Goal: Book appointment/travel/reservation

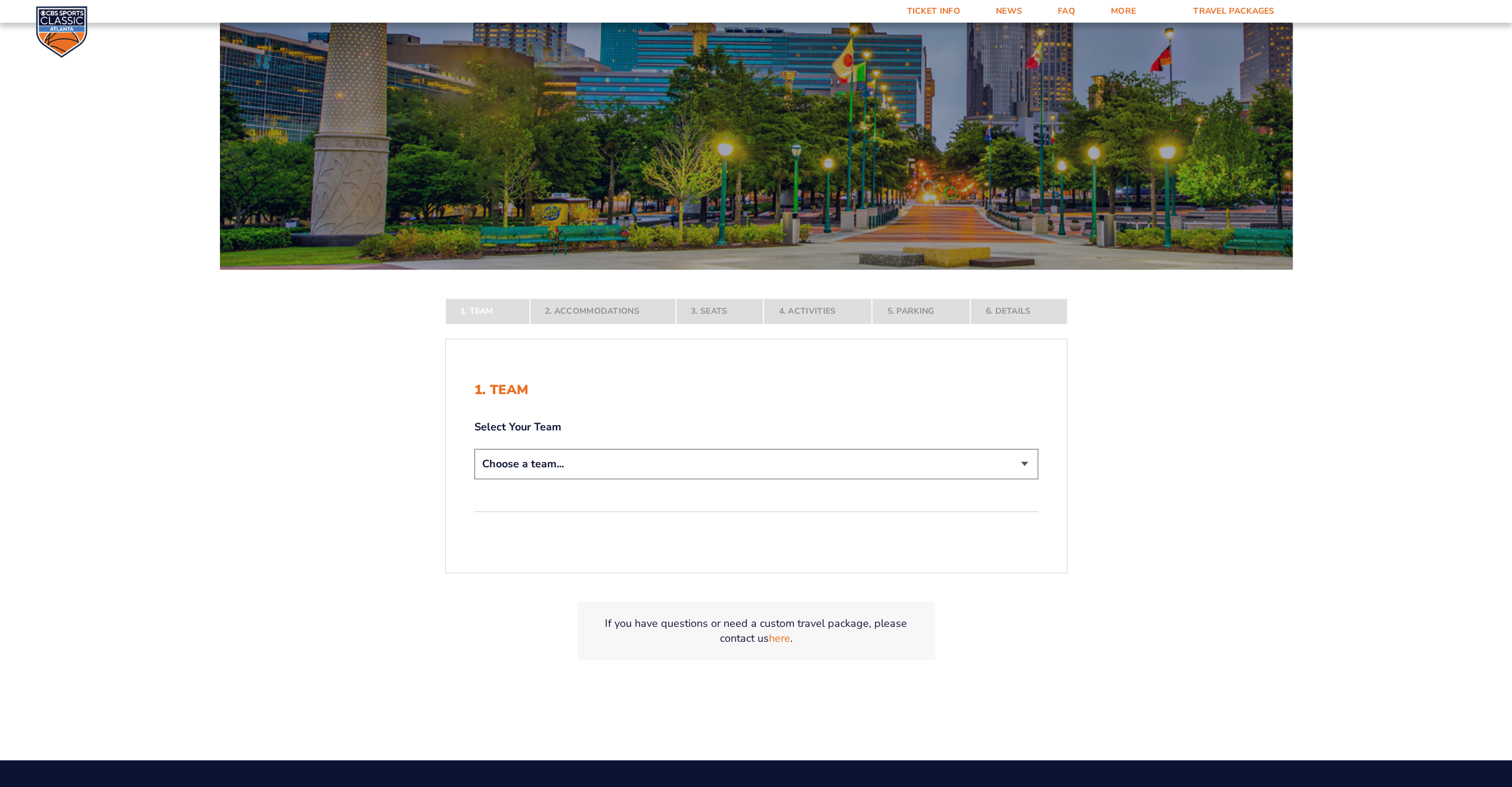
scroll to position [264, 0]
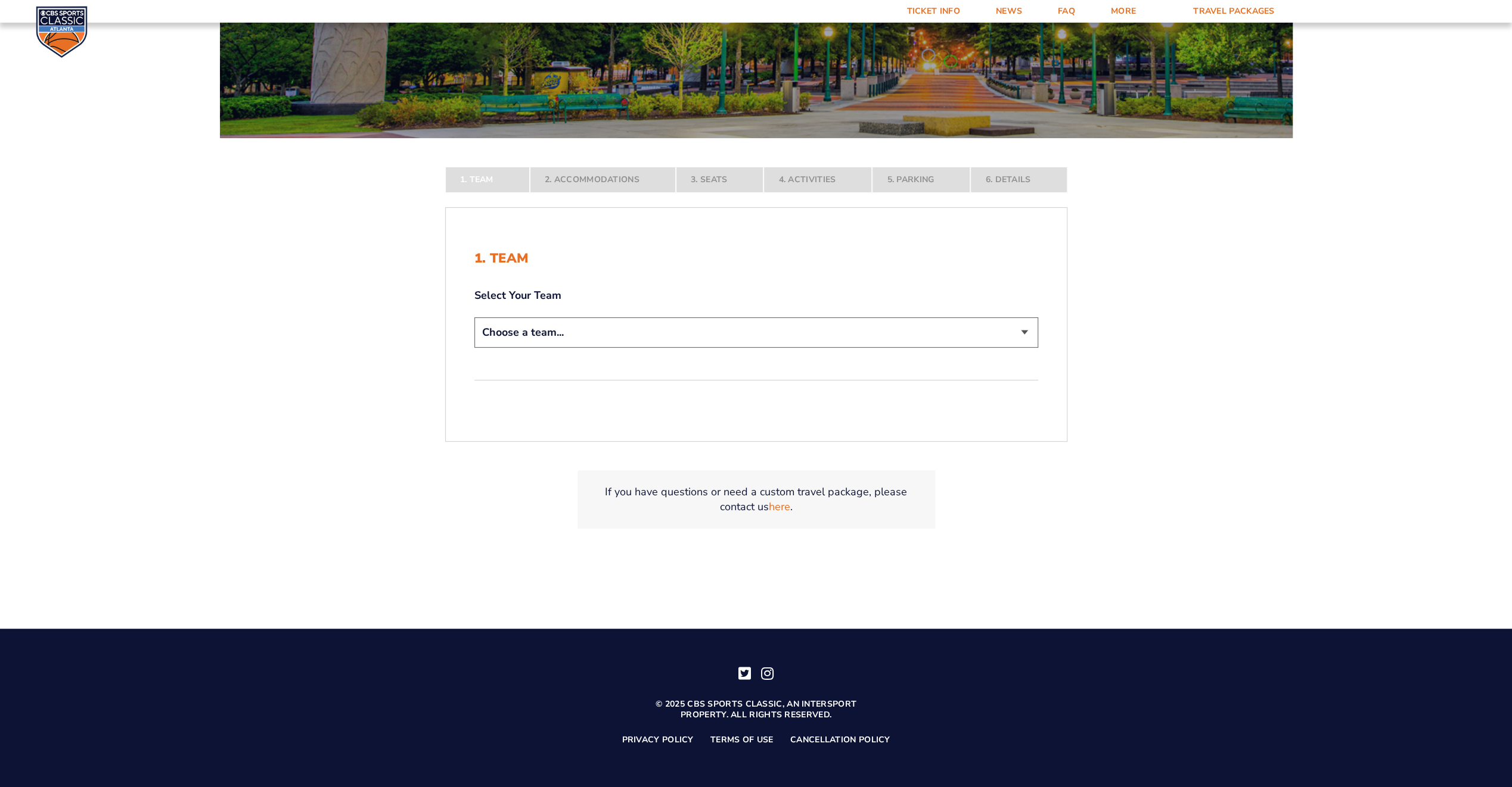
click at [564, 327] on select "Choose a team... [US_STATE] Wildcats [US_STATE] State Buckeyes [US_STATE] Tar H…" at bounding box center [756, 332] width 564 height 30
select select "20108"
click at [474, 348] on select "Choose a team... [US_STATE] Wildcats [US_STATE] State Buckeyes [US_STATE] Tar H…" at bounding box center [756, 332] width 564 height 30
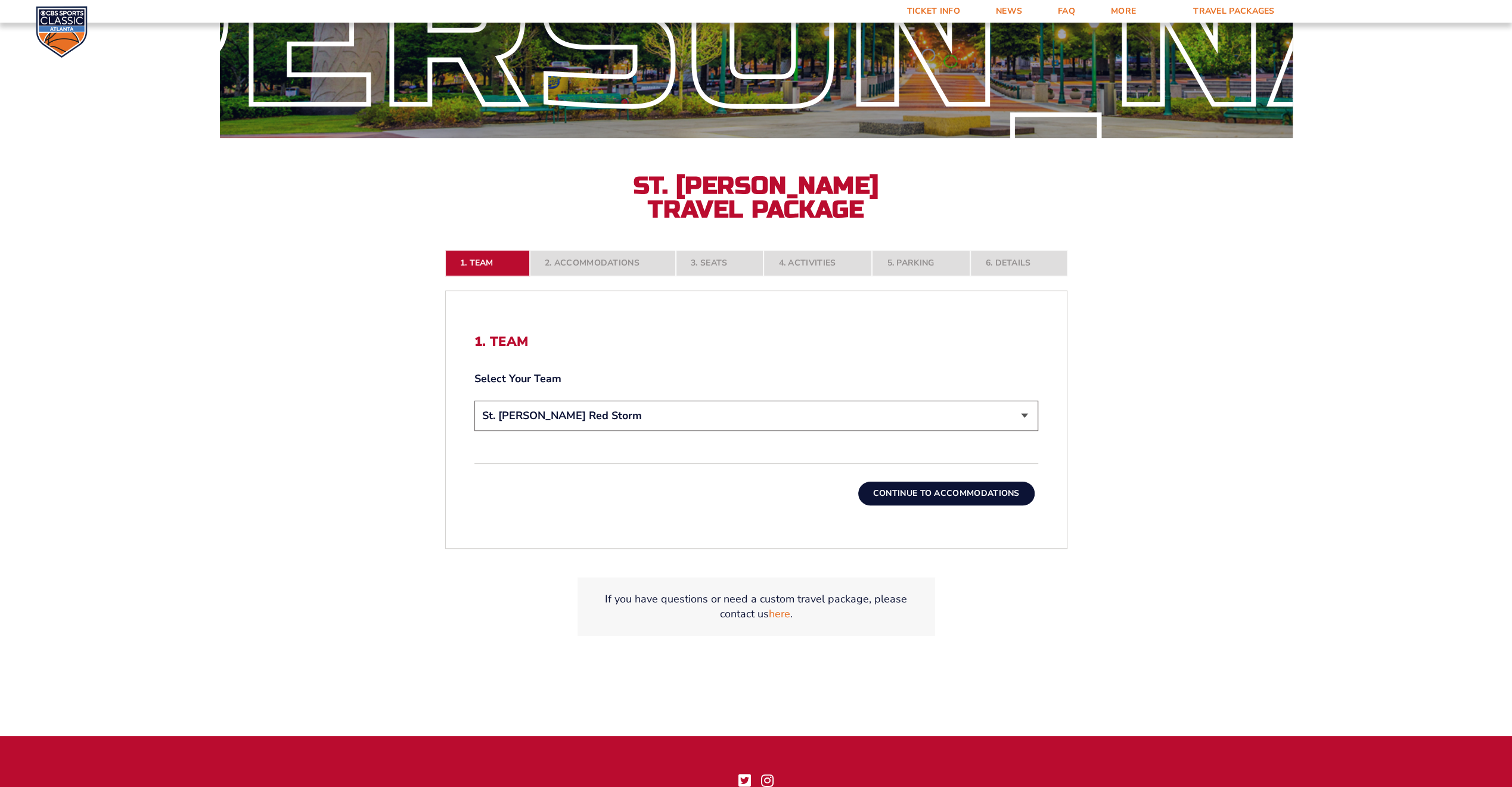
click at [977, 497] on button "Continue To Accommodations" at bounding box center [946, 493] width 176 height 23
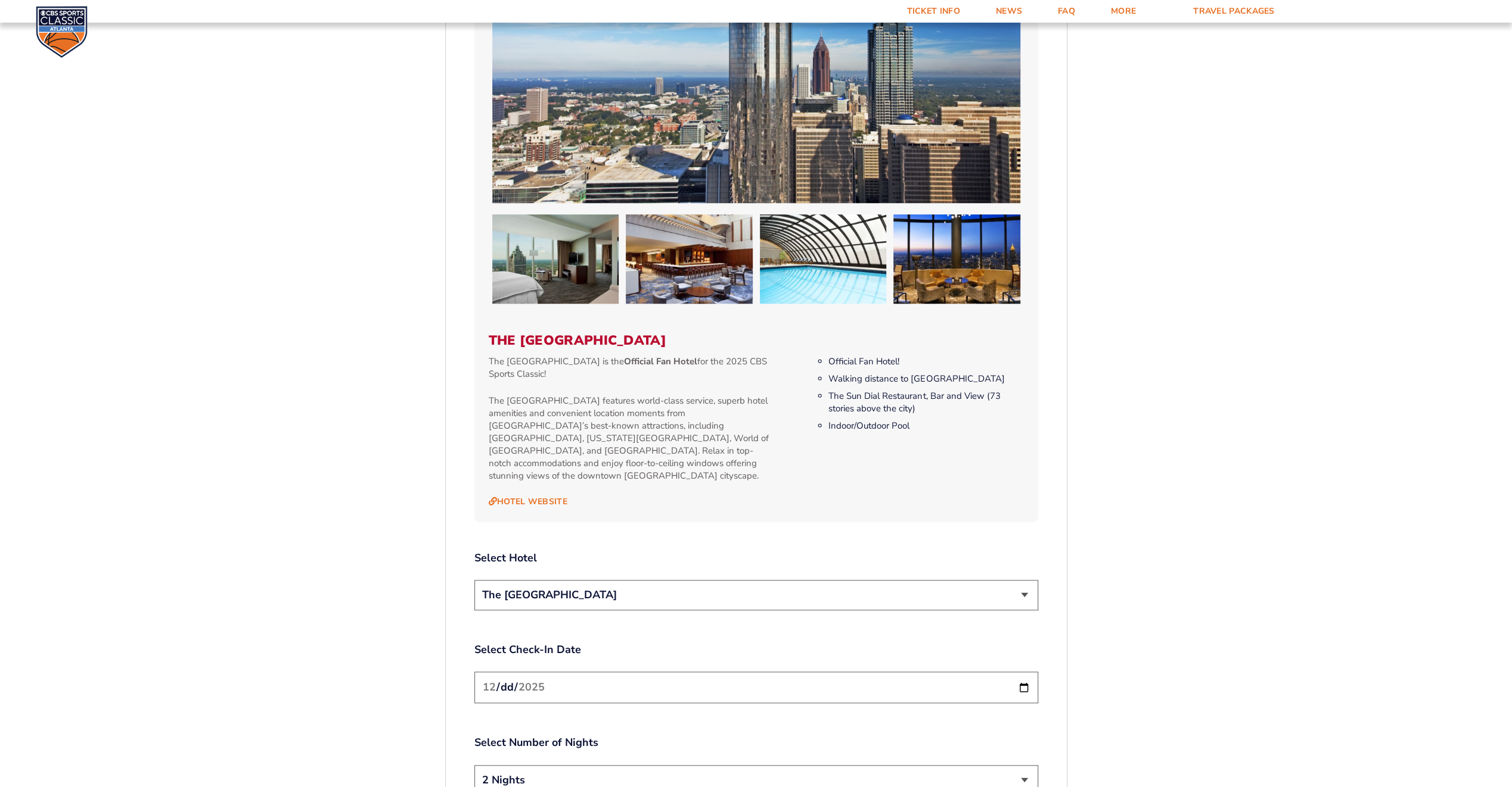
scroll to position [1266, 0]
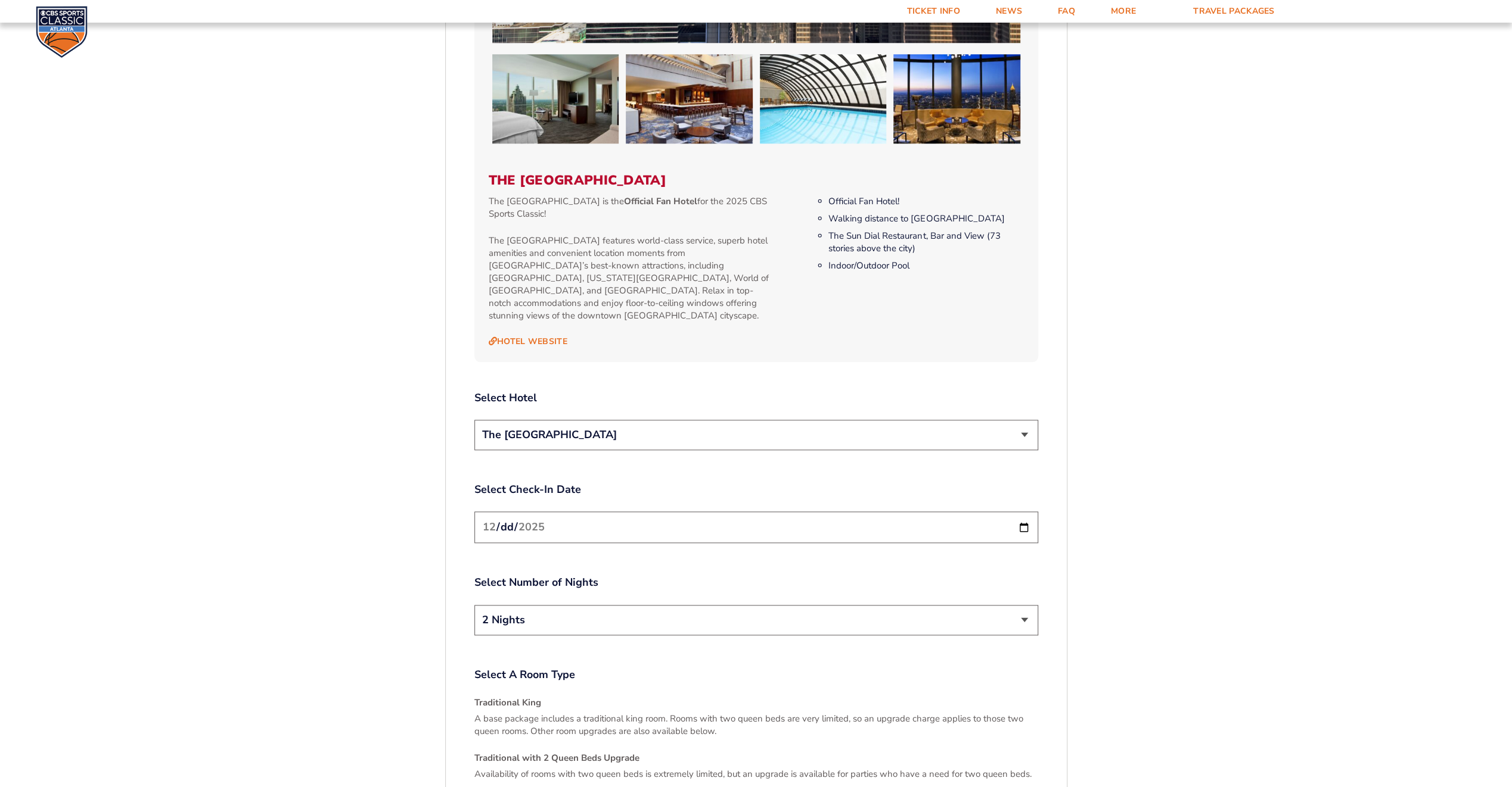
click at [743, 420] on select "The [GEOGRAPHIC_DATA]" at bounding box center [756, 435] width 564 height 30
click at [1185, 389] on form "[US_STATE] [US_STATE] Travel Package [US_STATE][GEOGRAPHIC_DATA] [US_STATE] Sta…" at bounding box center [756, 68] width 1512 height 2668
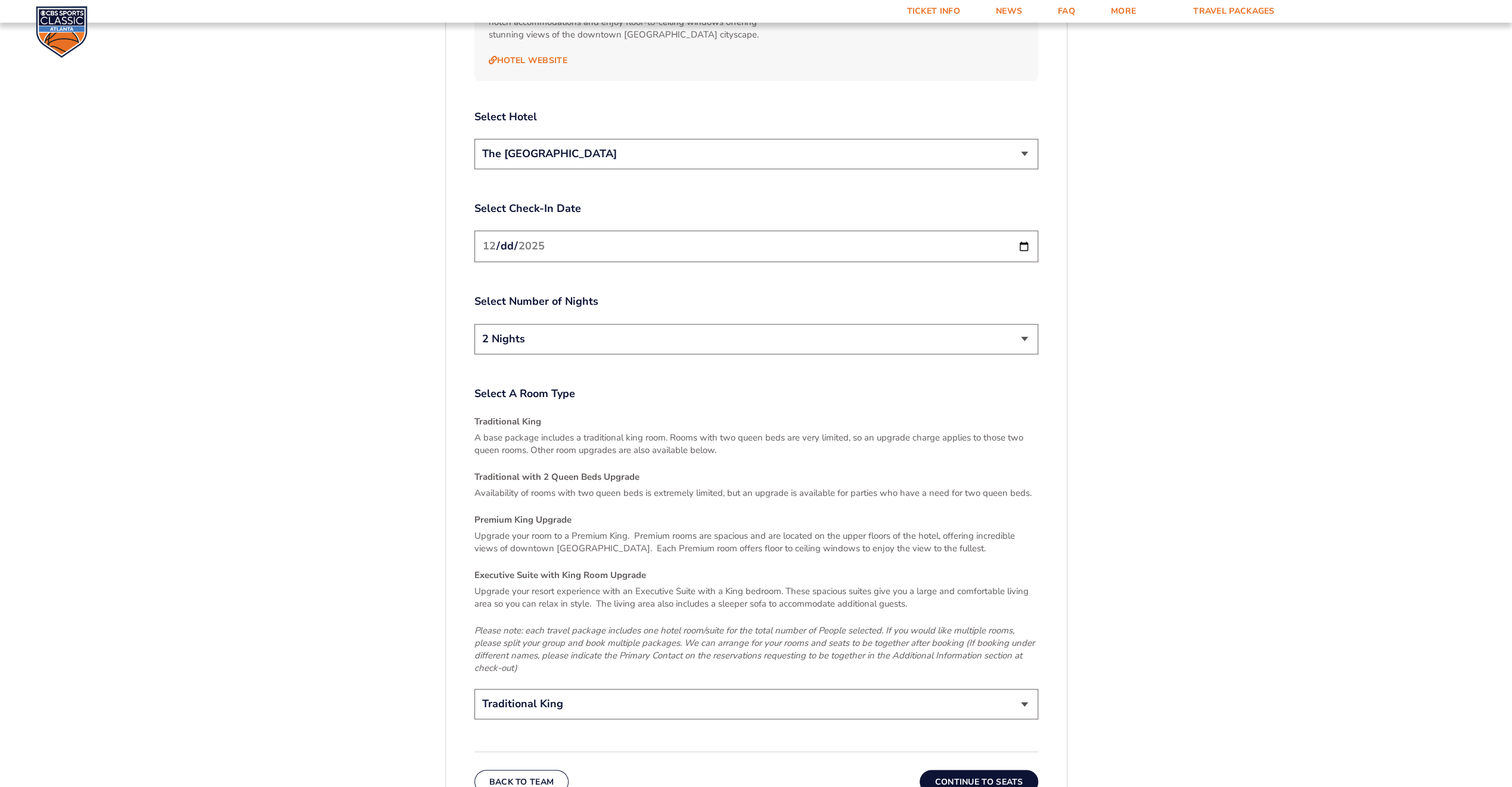
scroll to position [1592, 0]
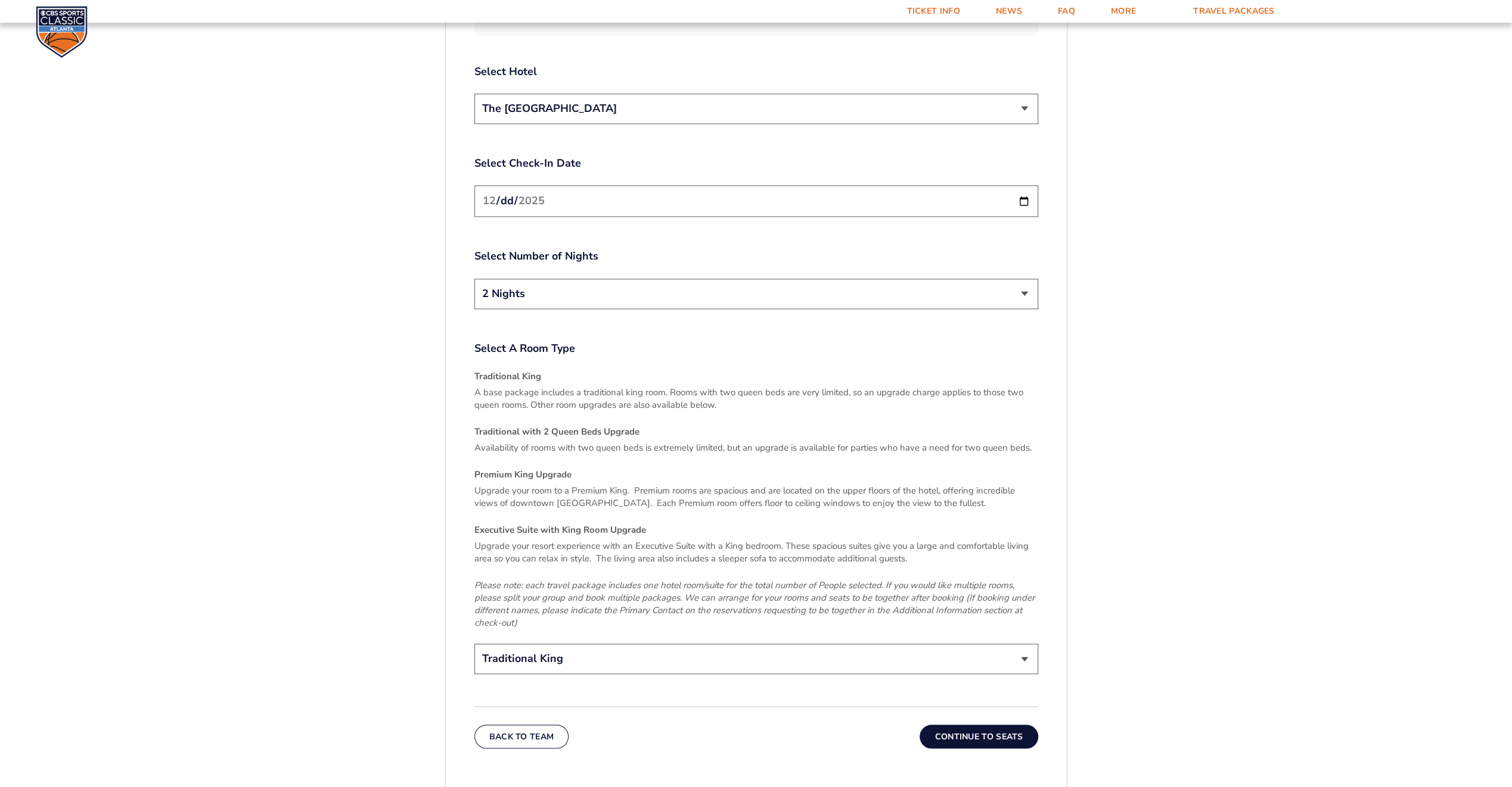
click at [537, 426] on h4 "Traditional with 2 Queen Beds Upgrade" at bounding box center [756, 432] width 564 height 13
click at [543, 644] on select "Traditional King Traditional with 2 Queen Beds Upgrade (+$95 per night) Premium…" at bounding box center [756, 659] width 564 height 30
select select "Traditional with 2 Queen Beds Upgrade"
click at [474, 644] on select "Traditional King Traditional with 2 Queen Beds Upgrade (+$95 per night) Premium…" at bounding box center [756, 659] width 564 height 30
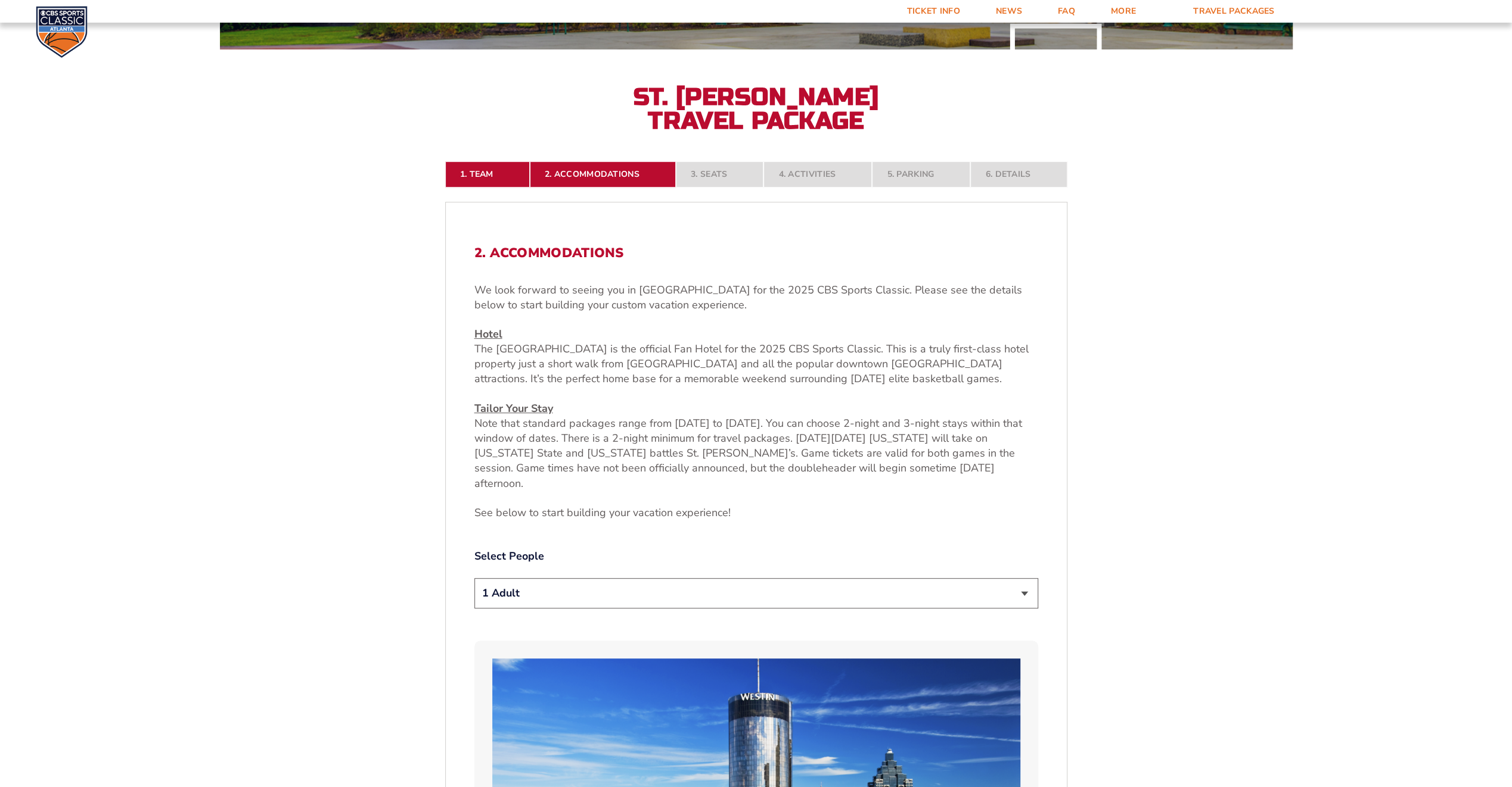
scroll to position [611, 0]
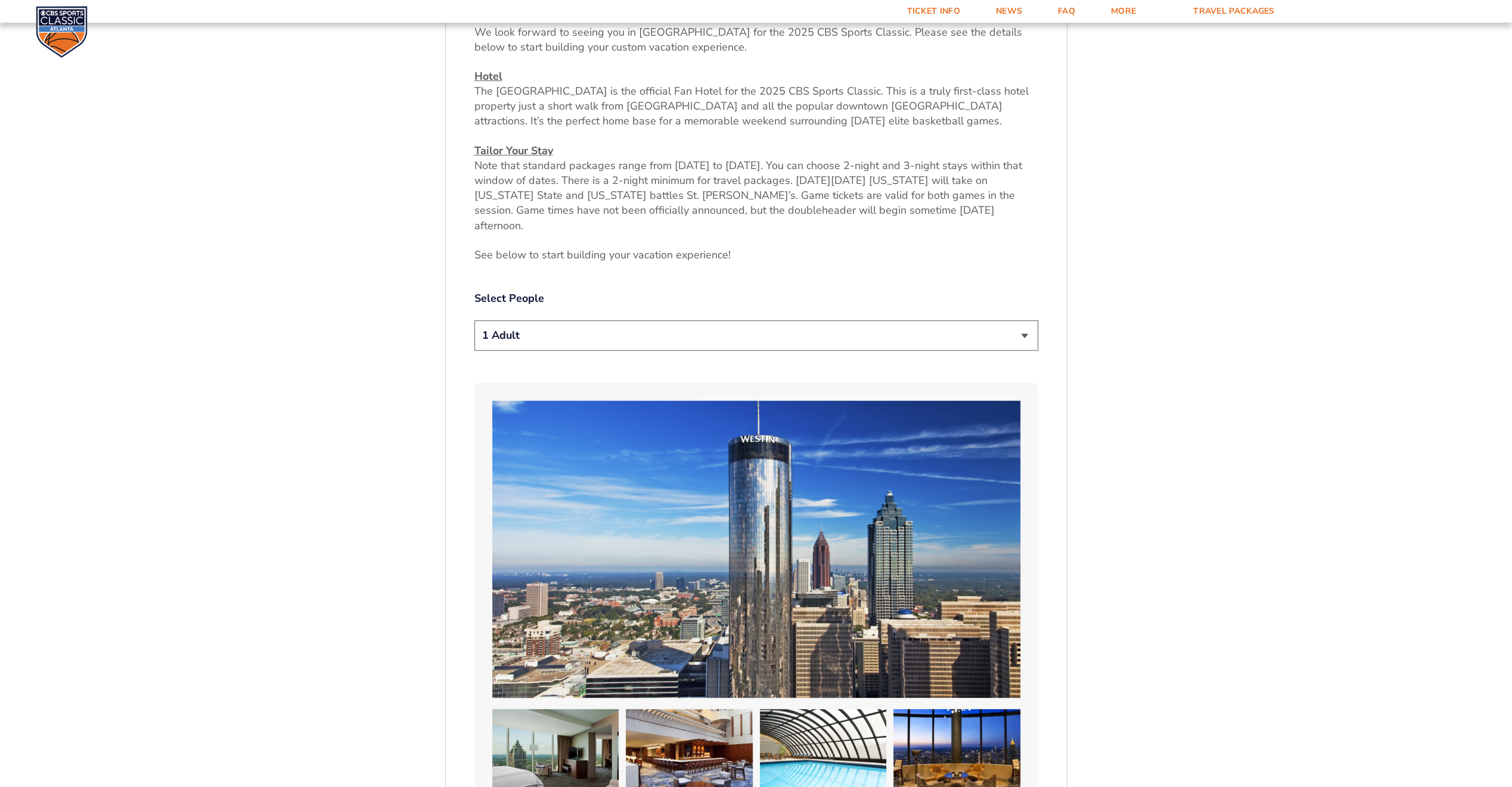
click at [627, 321] on select "1 Adult 2 Adults 3 Adults 4 Adults 2 Adults + 1 Child 2 Adults + 2 Children 2 A…" at bounding box center [756, 336] width 564 height 30
select select "2 Adults + 2 Children"
click at [474, 321] on select "1 Adult 2 Adults 3 Adults 4 Adults 2 Adults + 1 Child 2 Adults + 2 Children 2 A…" at bounding box center [756, 336] width 564 height 30
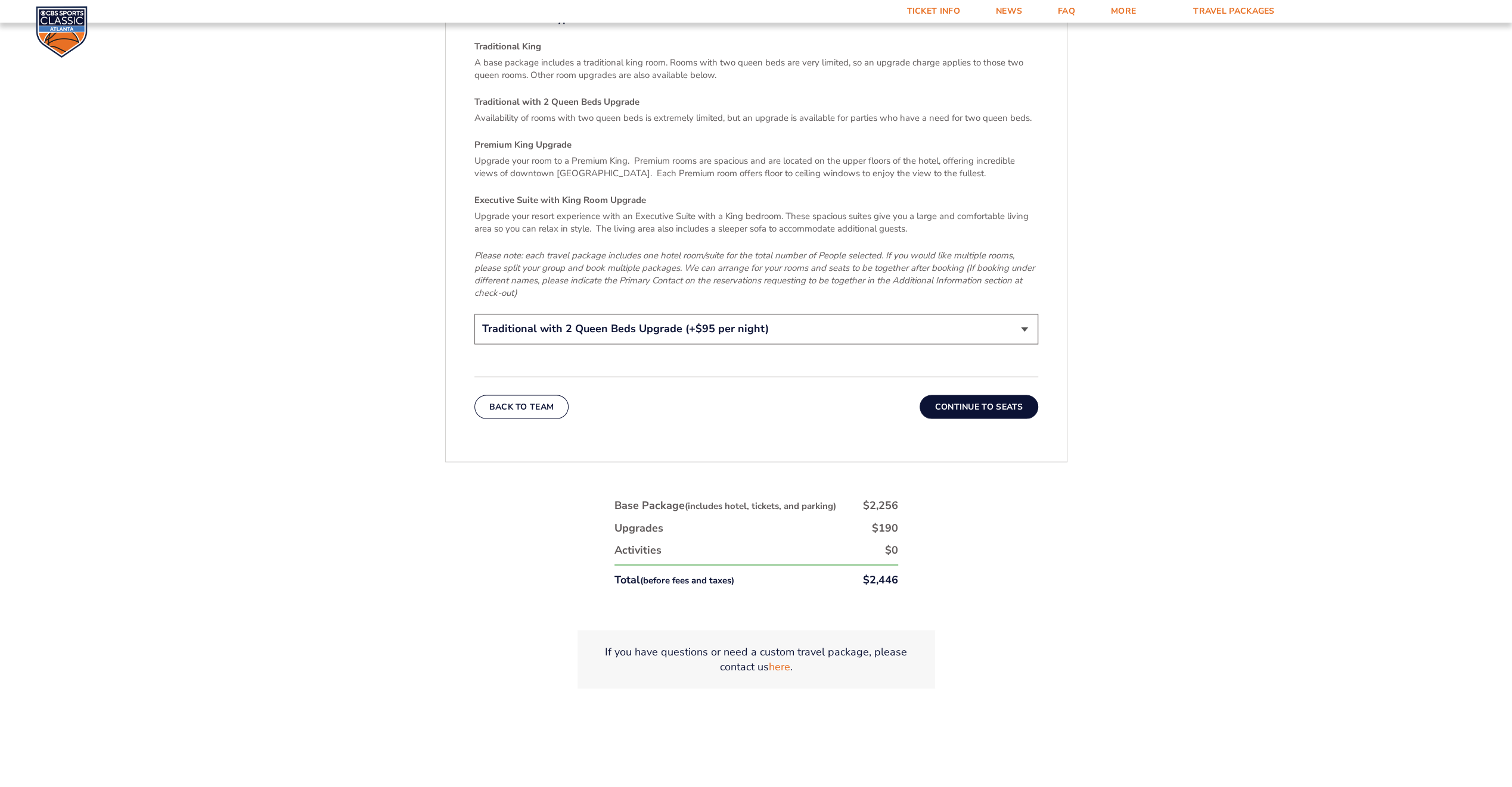
scroll to position [1930, 0]
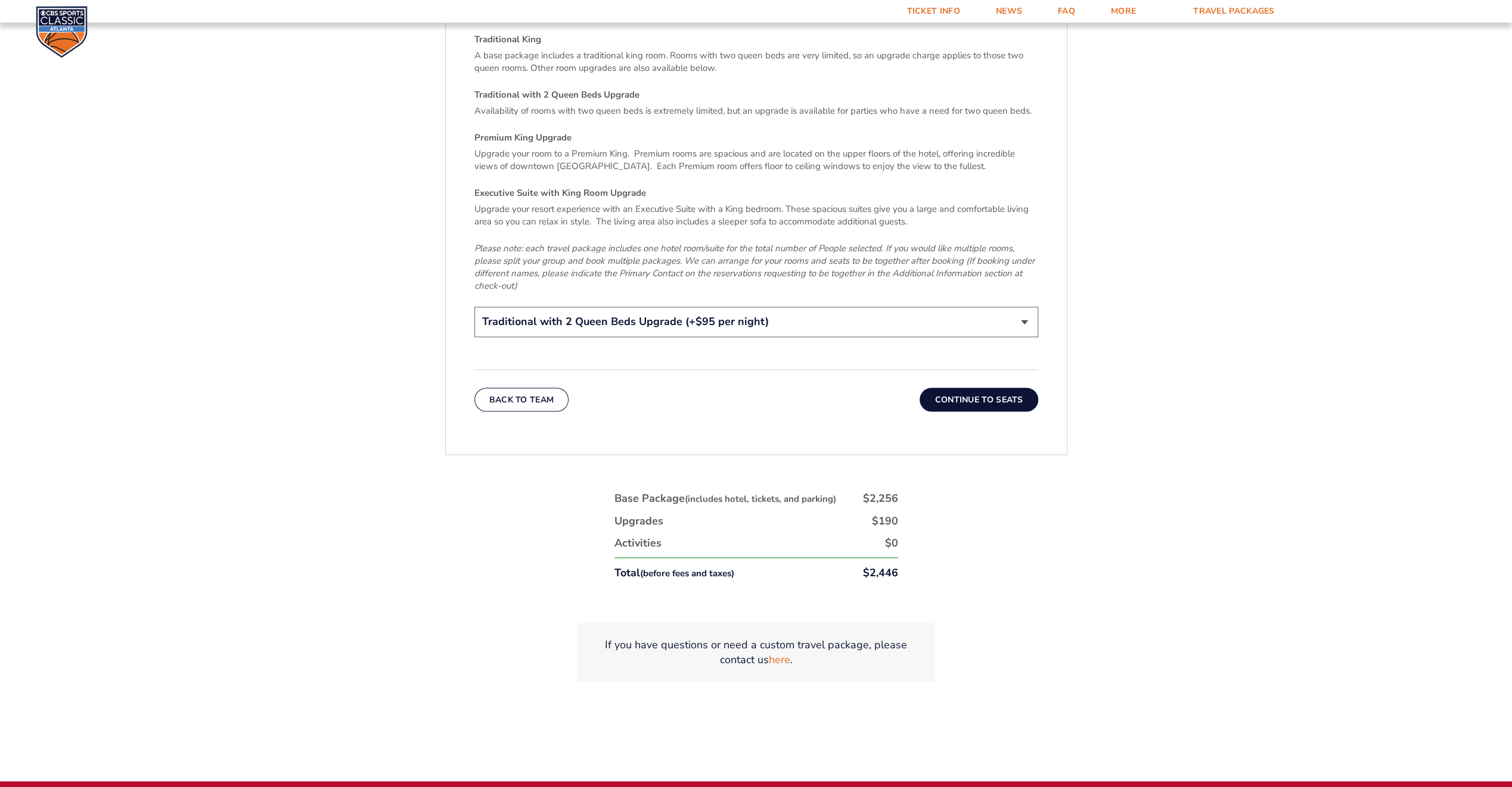
click at [999, 388] on button "Continue To Seats" at bounding box center [978, 399] width 118 height 23
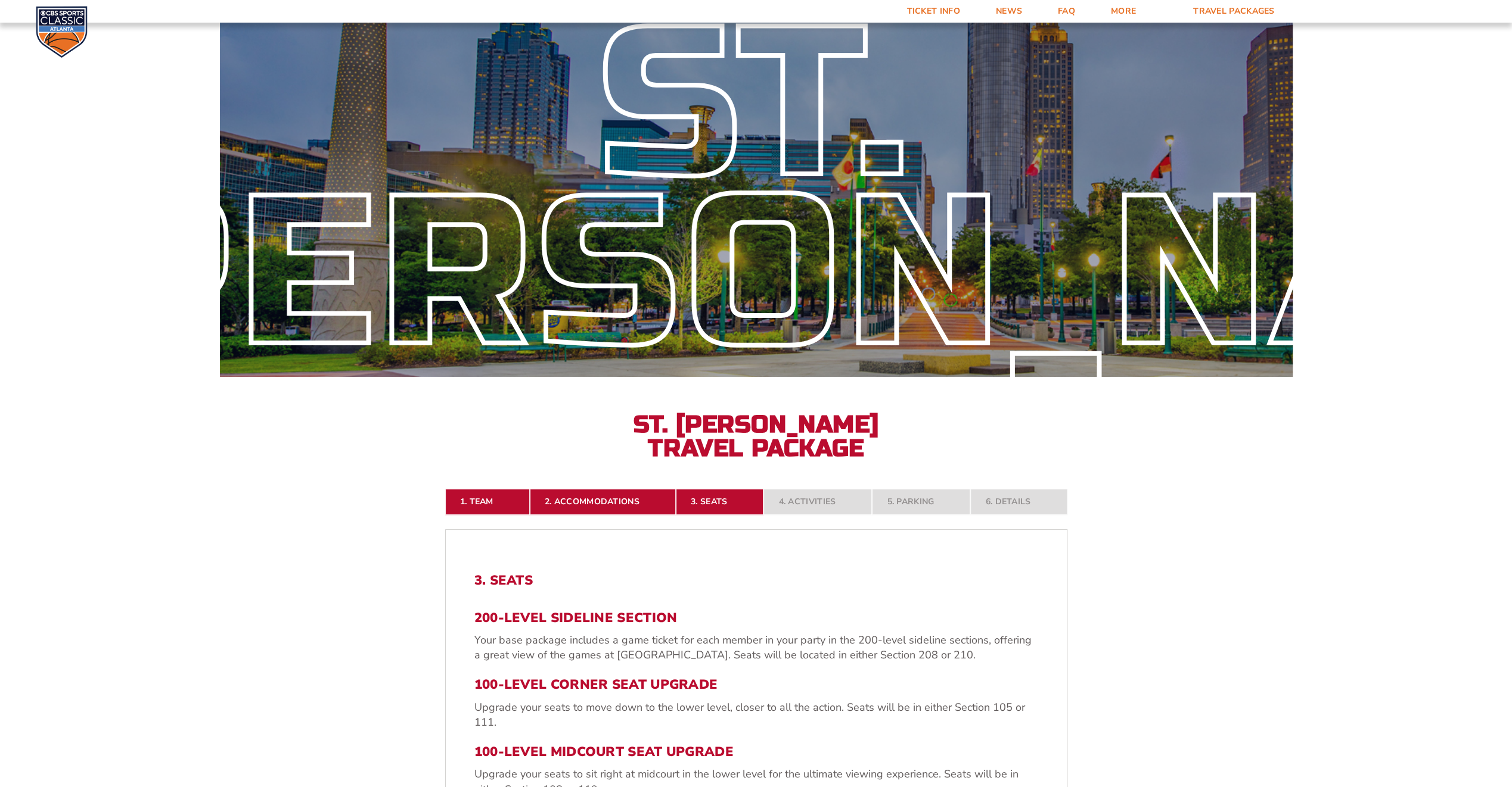
scroll to position [0, 0]
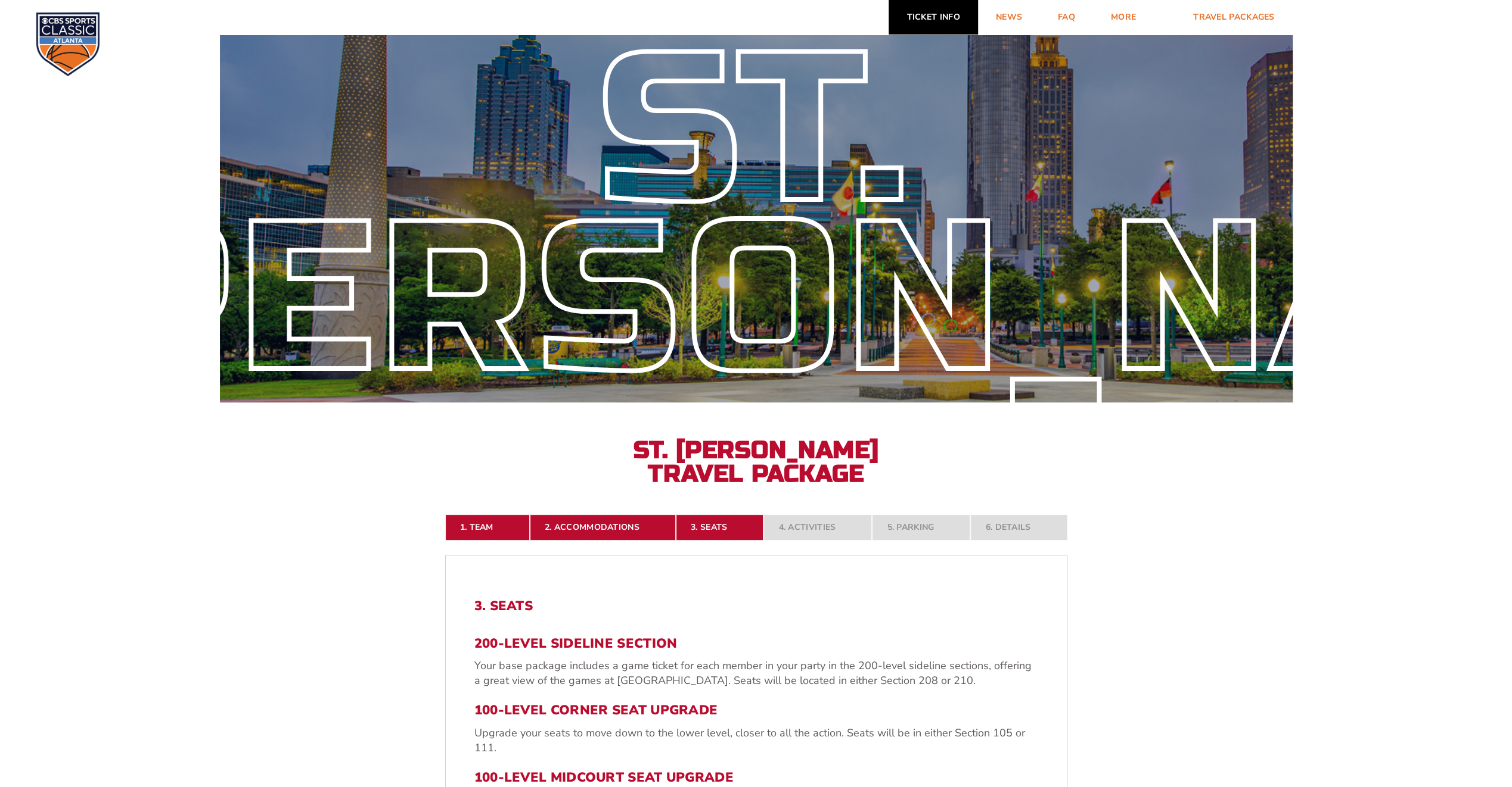
click at [942, 19] on link "Ticket Info" at bounding box center [933, 17] width 89 height 34
